Goal: Information Seeking & Learning: Learn about a topic

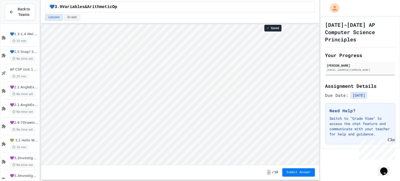
scroll to position [0, 1]
type textarea "*"
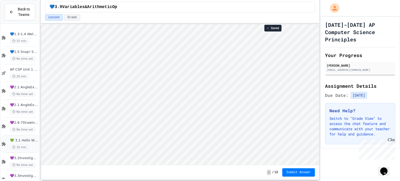
click at [1, 144] on icon at bounding box center [4, 144] width 6 height 5
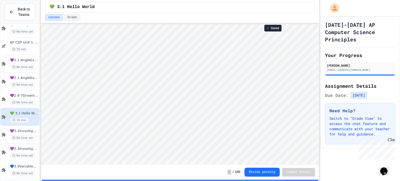
scroll to position [30, 0]
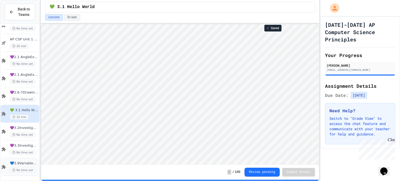
click at [18, 163] on span "💙3.9Variables&ArithmeticOp" at bounding box center [24, 163] width 28 height 4
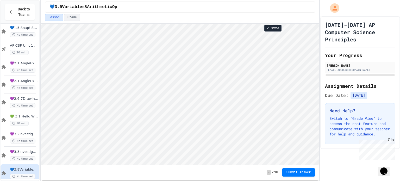
scroll to position [30, 0]
